Goal: Complete application form

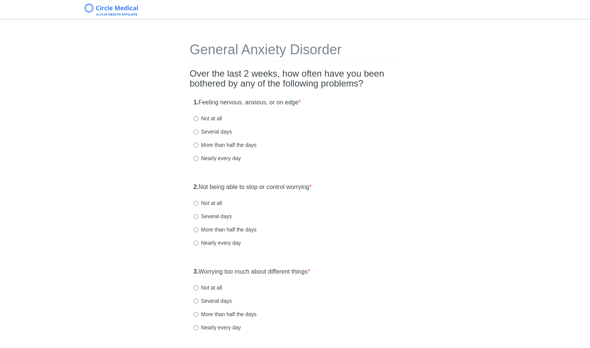
click at [227, 131] on label "Several days" at bounding box center [213, 132] width 38 height 8
click at [199, 131] on input "Several days" at bounding box center [196, 131] width 5 height 5
radio input "true"
click at [216, 205] on label "Not at all" at bounding box center [208, 203] width 28 height 8
click at [199, 205] on input "Not at all" at bounding box center [196, 203] width 5 height 5
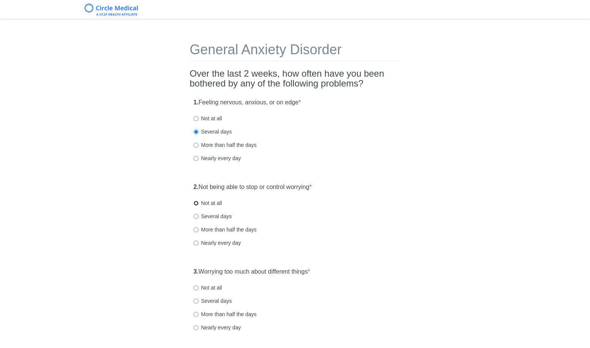
radio input "true"
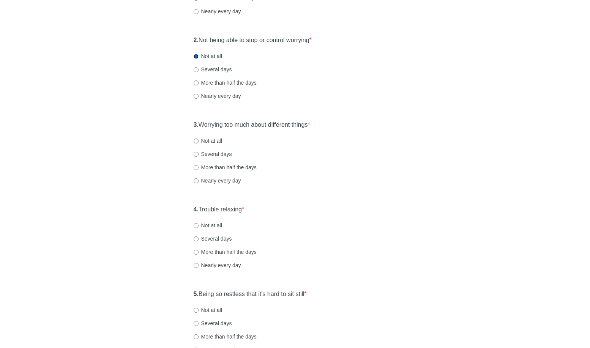
scroll to position [147, 0]
click at [199, 151] on label "Several days" at bounding box center [213, 154] width 38 height 8
click at [199, 152] on input "Several days" at bounding box center [196, 154] width 5 height 5
radio input "true"
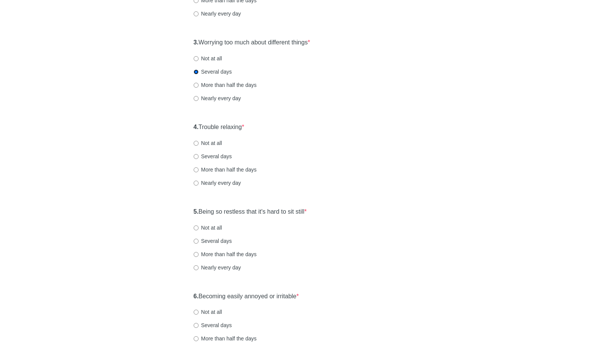
scroll to position [233, 0]
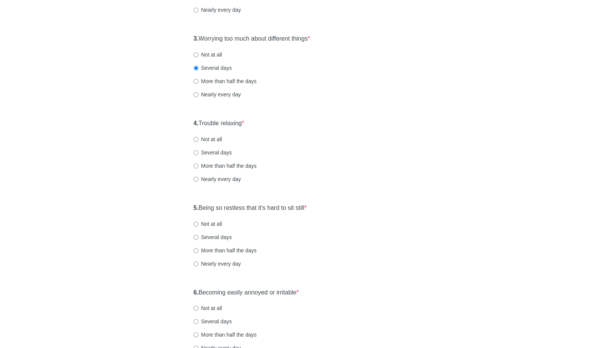
click at [206, 139] on label "Not at all" at bounding box center [208, 140] width 28 height 8
click at [199, 139] on input "Not at all" at bounding box center [196, 139] width 5 height 5
radio input "true"
click at [206, 139] on label "Not at all" at bounding box center [208, 140] width 28 height 8
click at [199, 139] on input "Not at all" at bounding box center [196, 139] width 5 height 5
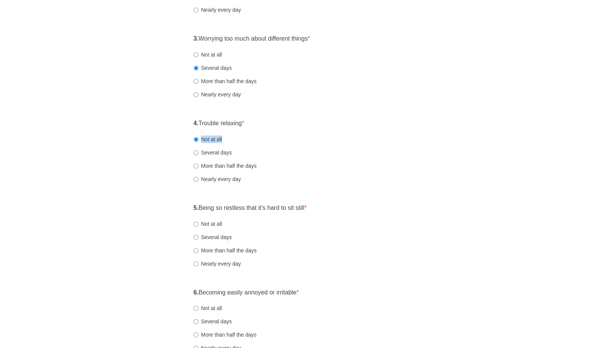
click at [205, 140] on label "Not at all" at bounding box center [208, 140] width 28 height 8
click at [199, 140] on input "Not at all" at bounding box center [196, 139] width 5 height 5
click at [276, 145] on div "4. Trouble relaxing * Not at all Several days More than half the days Nearly ev…" at bounding box center [295, 154] width 211 height 79
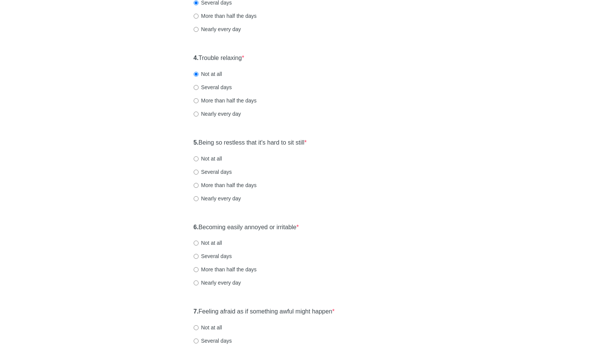
scroll to position [306, 0]
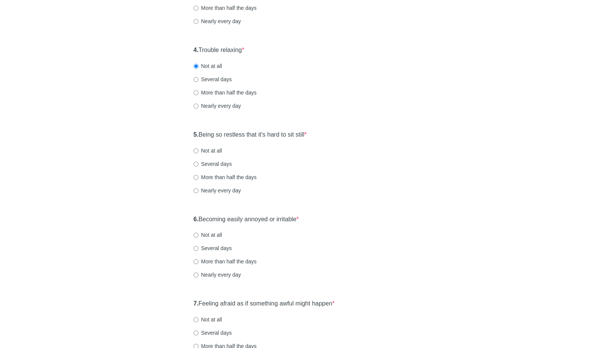
click at [199, 79] on label "Several days" at bounding box center [213, 80] width 38 height 8
click at [199, 79] on input "Several days" at bounding box center [196, 79] width 5 height 5
radio input "true"
click at [205, 62] on label "Not at all" at bounding box center [208, 66] width 28 height 8
click at [199, 64] on input "Not at all" at bounding box center [196, 66] width 5 height 5
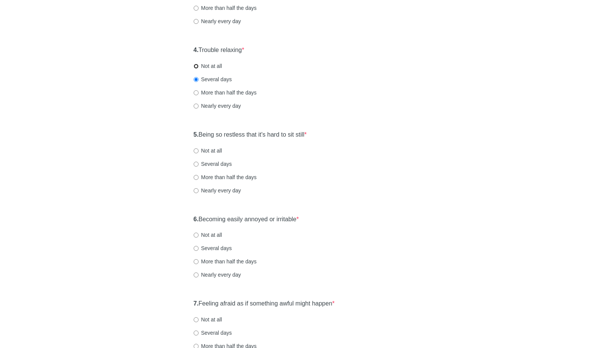
radio input "true"
click at [203, 77] on label "Several days" at bounding box center [213, 80] width 38 height 8
click at [199, 77] on input "Several days" at bounding box center [196, 79] width 5 height 5
radio input "true"
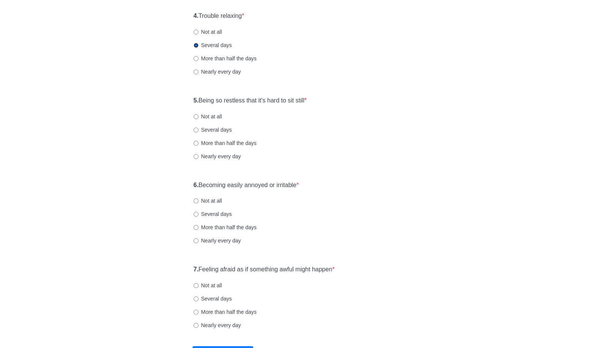
scroll to position [349, 0]
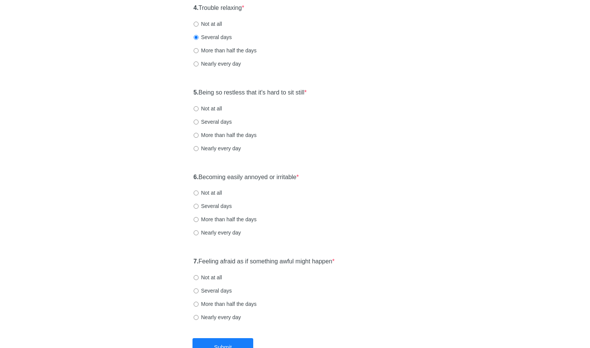
click at [199, 133] on label "More than half the days" at bounding box center [225, 135] width 63 height 8
click at [199, 133] on input "More than half the days" at bounding box center [196, 135] width 5 height 5
radio input "true"
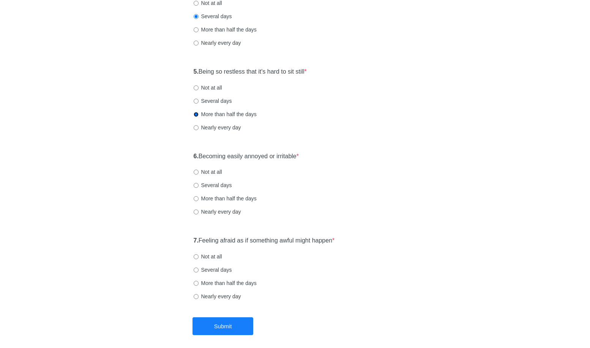
scroll to position [403, 0]
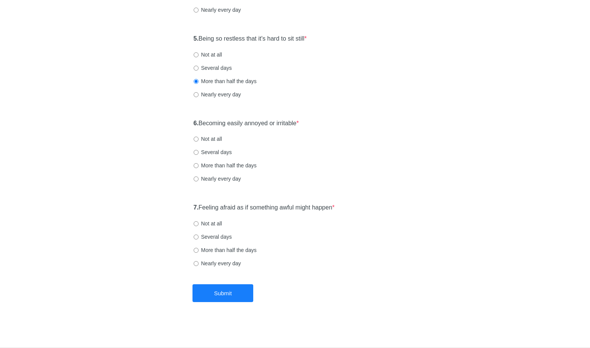
click at [205, 149] on label "Several days" at bounding box center [213, 152] width 38 height 8
click at [199, 150] on input "Several days" at bounding box center [196, 152] width 5 height 5
radio input "true"
click at [212, 65] on label "Several days" at bounding box center [213, 68] width 38 height 8
click at [199, 66] on input "Several days" at bounding box center [196, 68] width 5 height 5
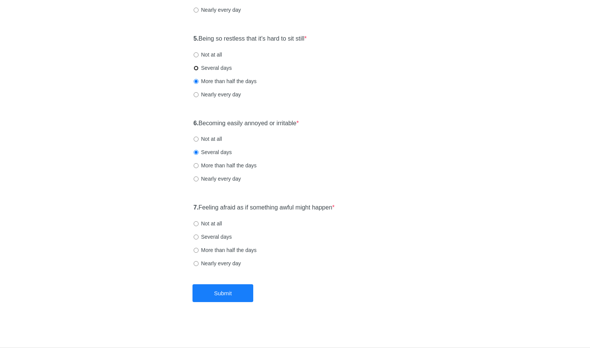
radio input "true"
click at [205, 226] on label "Not at all" at bounding box center [208, 224] width 28 height 8
click at [199, 226] on input "Not at all" at bounding box center [196, 223] width 5 height 5
radio input "true"
click at [209, 299] on button "Submit" at bounding box center [223, 293] width 61 height 18
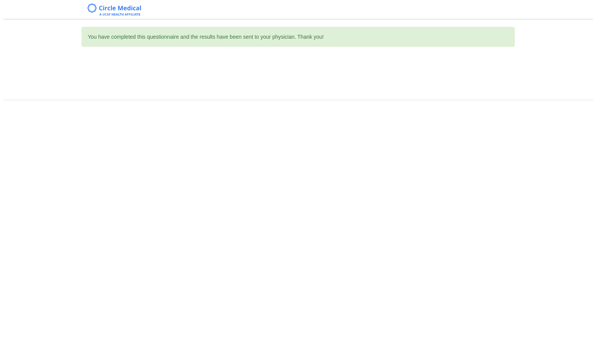
scroll to position [0, 0]
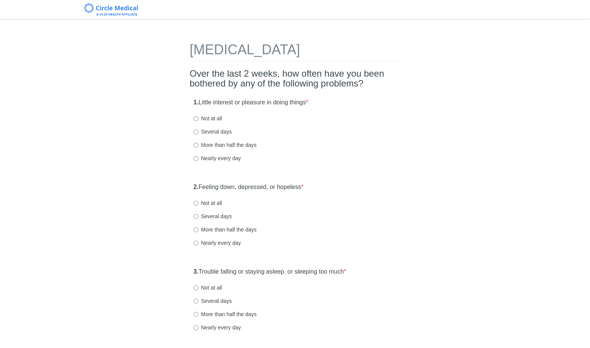
click at [219, 142] on label "More than half the days" at bounding box center [225, 145] width 63 height 8
click at [199, 143] on input "More than half the days" at bounding box center [196, 145] width 5 height 5
radio input "true"
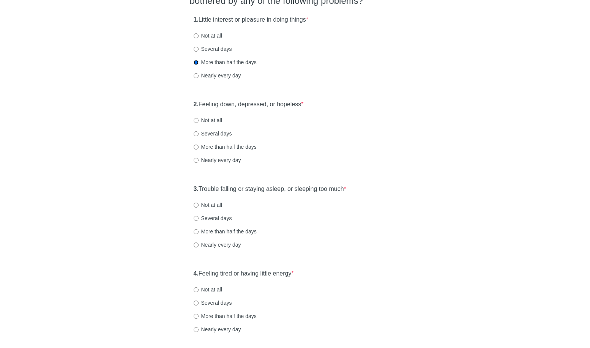
scroll to position [93, 0]
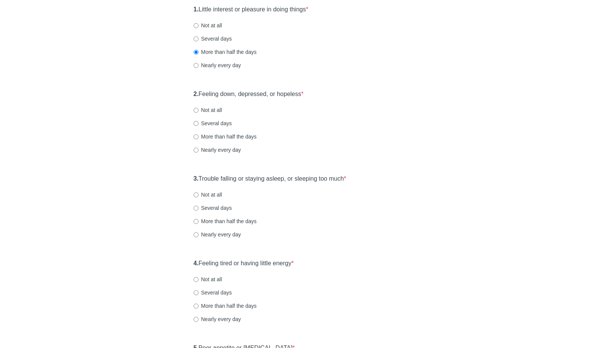
click at [204, 123] on label "Several days" at bounding box center [213, 124] width 38 height 8
click at [199, 123] on input "Several days" at bounding box center [196, 123] width 5 height 5
radio input "true"
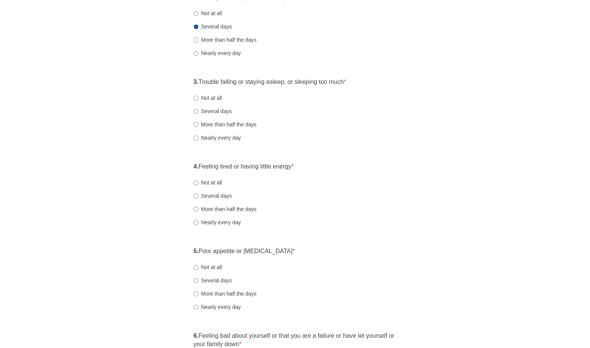
scroll to position [199, 0]
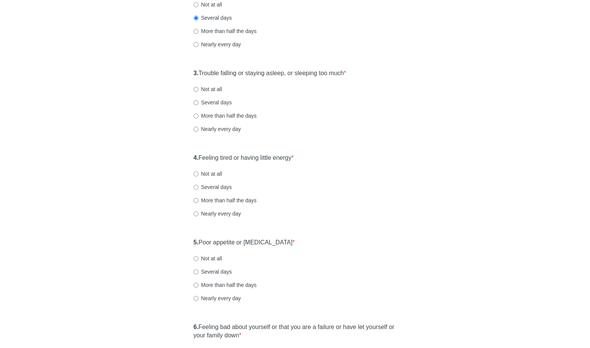
click at [217, 97] on div "3. Trouble falling or staying asleep, or sleeping too much * Not at all Several…" at bounding box center [295, 104] width 211 height 79
click at [217, 99] on label "Several days" at bounding box center [213, 103] width 38 height 8
click at [199, 100] on input "Several days" at bounding box center [196, 102] width 5 height 5
radio input "true"
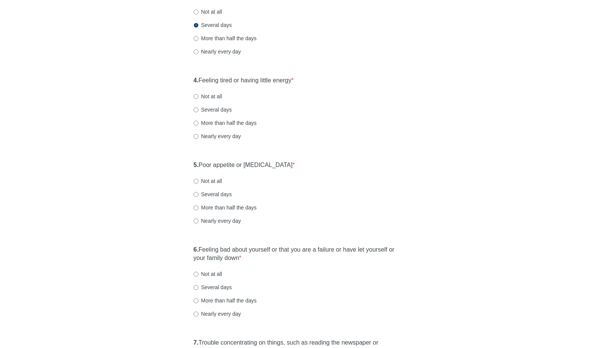
scroll to position [281, 0]
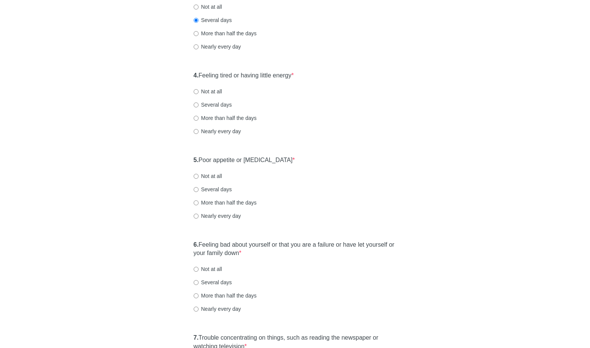
click at [217, 103] on label "Several days" at bounding box center [213, 105] width 38 height 8
click at [199, 103] on input "Several days" at bounding box center [196, 105] width 5 height 5
radio input "true"
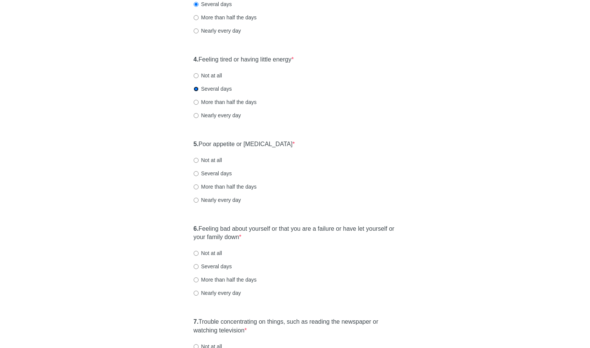
scroll to position [304, 0]
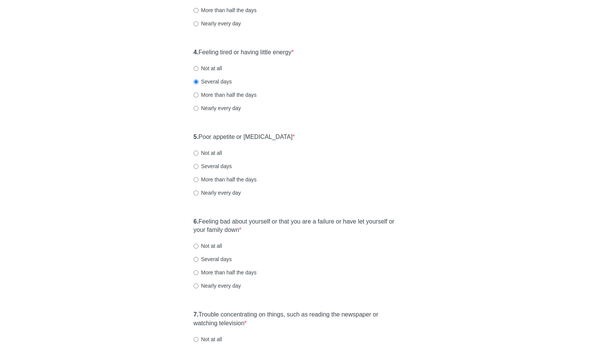
click at [217, 98] on div "4. Feeling tired or having little energy * Not at all Several days More than ha…" at bounding box center [295, 83] width 211 height 79
click at [218, 95] on label "More than half the days" at bounding box center [225, 95] width 63 height 8
click at [199, 95] on input "More than half the days" at bounding box center [196, 95] width 5 height 5
radio input "true"
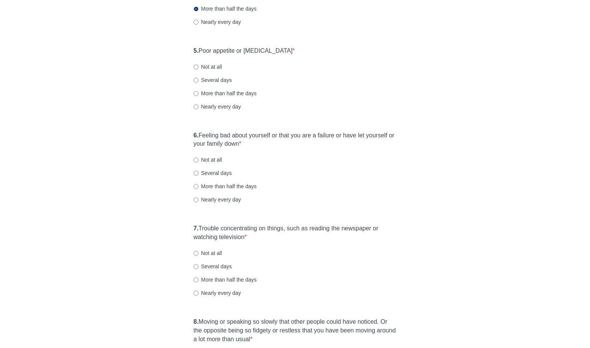
scroll to position [392, 0]
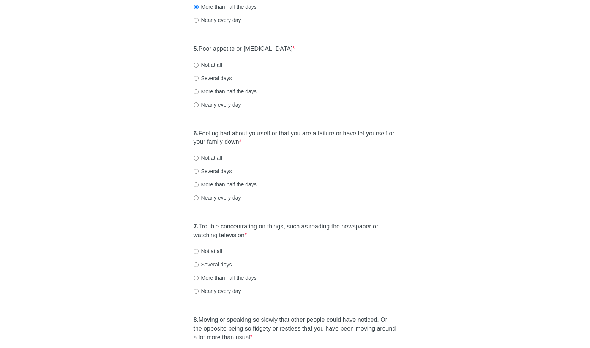
click at [215, 79] on label "Several days" at bounding box center [213, 78] width 38 height 8
click at [199, 79] on input "Several days" at bounding box center [196, 78] width 5 height 5
radio input "true"
click at [207, 60] on div "5. Poor appetite or [MEDICAL_DATA] * Not at all Several days More than half the…" at bounding box center [295, 80] width 211 height 79
click at [207, 66] on label "Not at all" at bounding box center [208, 65] width 28 height 8
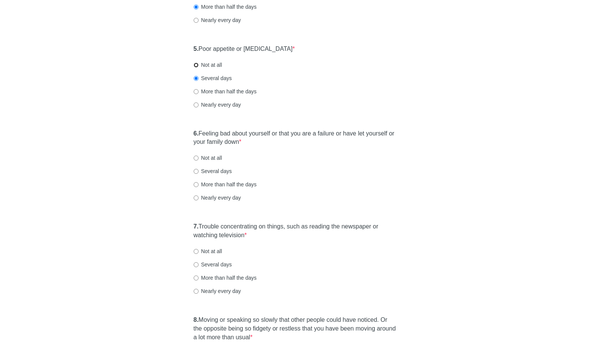
click at [199, 66] on input "Not at all" at bounding box center [196, 65] width 5 height 5
radio input "true"
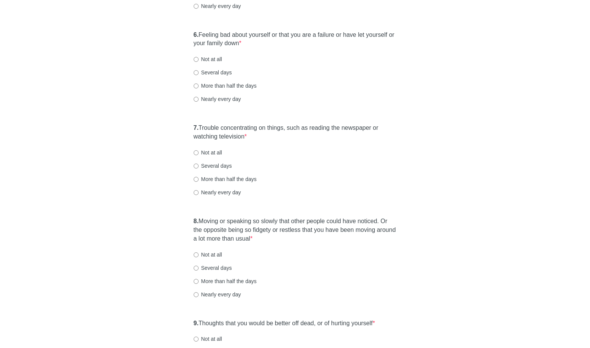
scroll to position [491, 0]
click at [215, 57] on label "Not at all" at bounding box center [208, 59] width 28 height 8
click at [199, 57] on input "Not at all" at bounding box center [196, 59] width 5 height 5
radio input "true"
click at [211, 69] on label "Several days" at bounding box center [213, 72] width 38 height 8
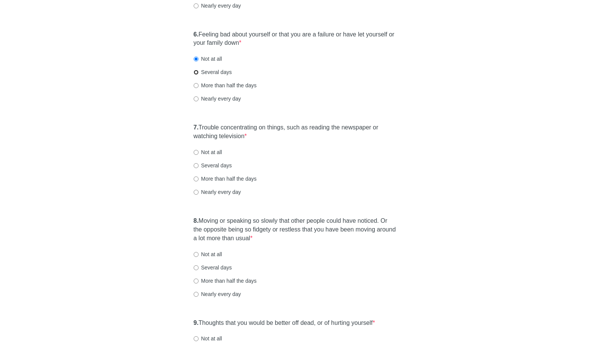
click at [199, 70] on input "Several days" at bounding box center [196, 72] width 5 height 5
radio input "true"
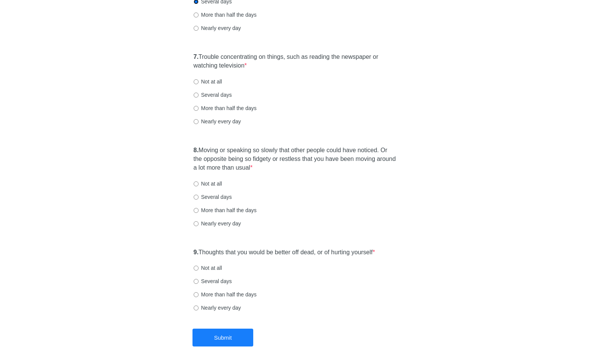
scroll to position [596, 0]
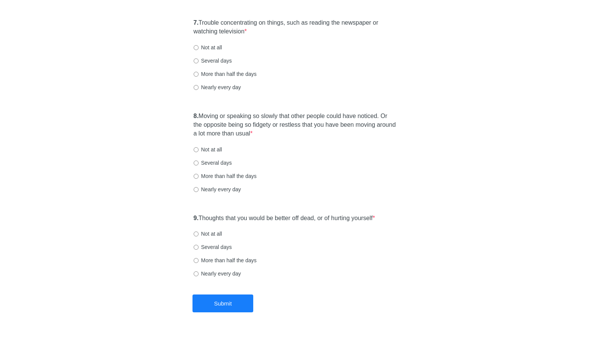
click at [206, 56] on div "7. Trouble concentrating on things, such as reading the newspaper or watching t…" at bounding box center [295, 59] width 211 height 88
click at [206, 57] on label "Several days" at bounding box center [213, 61] width 38 height 8
click at [199, 58] on input "Several days" at bounding box center [196, 60] width 5 height 5
radio input "true"
click at [202, 74] on label "More than half the days" at bounding box center [225, 74] width 63 height 8
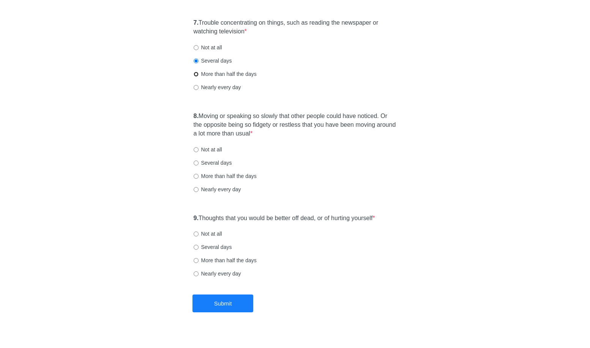
click at [199, 74] on input "More than half the days" at bounding box center [196, 74] width 5 height 5
radio input "true"
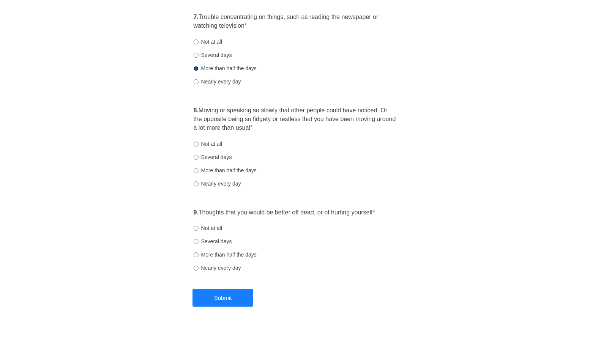
scroll to position [606, 0]
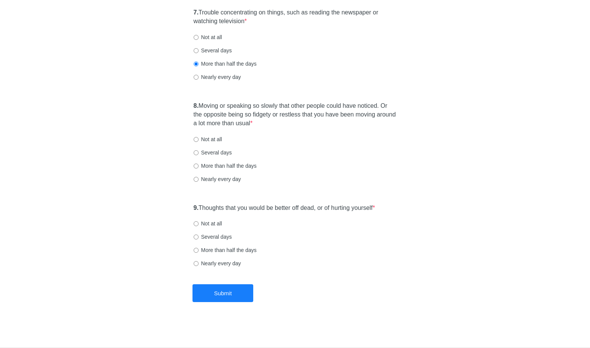
click at [203, 139] on label "Not at all" at bounding box center [208, 140] width 28 height 8
click at [199, 139] on input "Not at all" at bounding box center [196, 139] width 5 height 5
radio input "true"
click at [200, 152] on label "Several days" at bounding box center [213, 153] width 38 height 8
click at [199, 152] on input "Several days" at bounding box center [196, 152] width 5 height 5
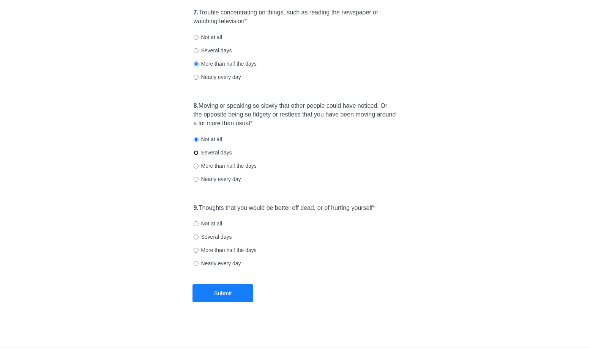
radio input "true"
click at [200, 222] on label "Not at all" at bounding box center [208, 224] width 28 height 8
click at [199, 222] on input "Not at all" at bounding box center [196, 223] width 5 height 5
radio input "true"
click at [211, 289] on button "Submit" at bounding box center [223, 293] width 61 height 18
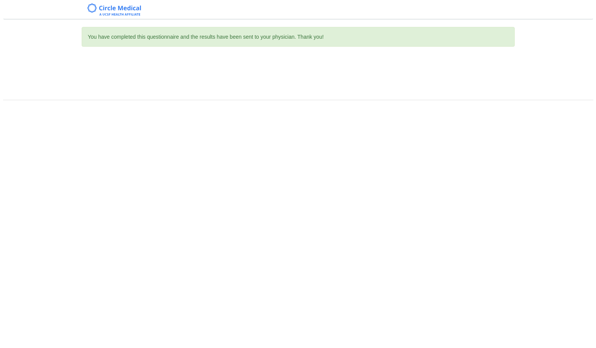
scroll to position [0, 0]
